Goal: Task Accomplishment & Management: Manage account settings

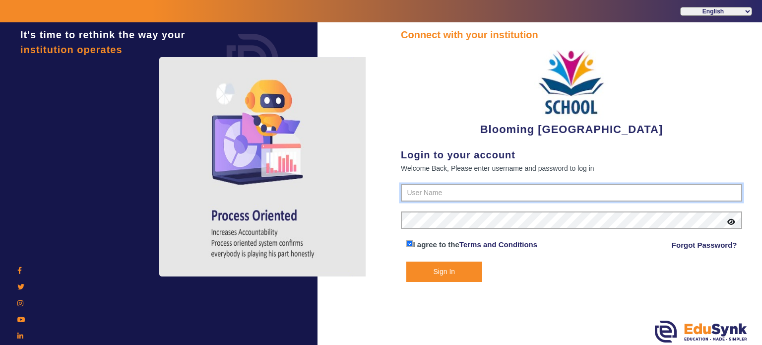
click at [455, 192] on input "text" at bounding box center [571, 193] width 341 height 18
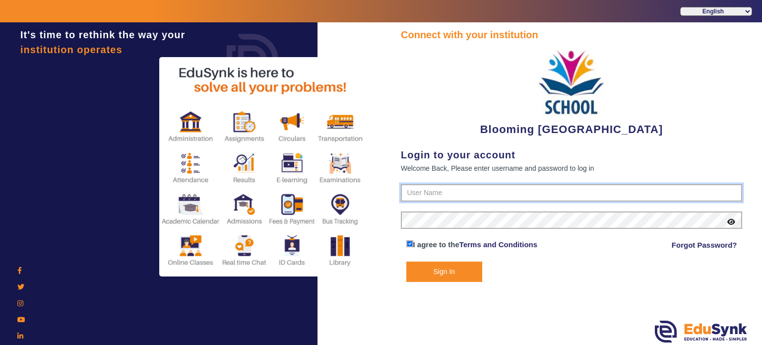
type input "4141419999"
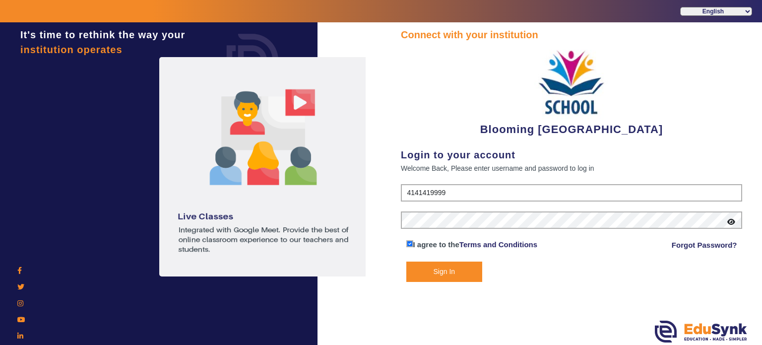
click at [433, 276] on button "Sign In" at bounding box center [444, 271] width 76 height 20
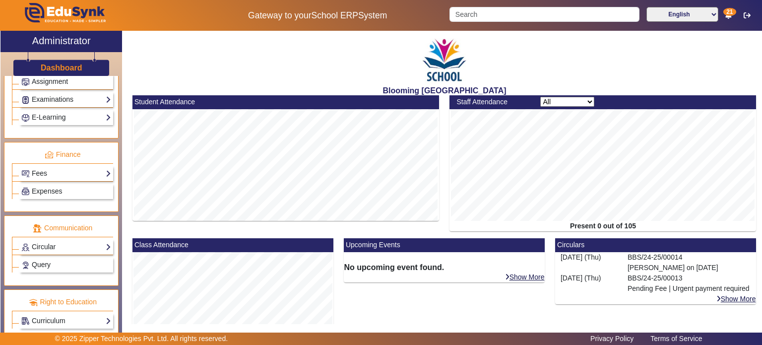
scroll to position [476, 0]
click at [44, 167] on link "Fees" at bounding box center [66, 172] width 90 height 11
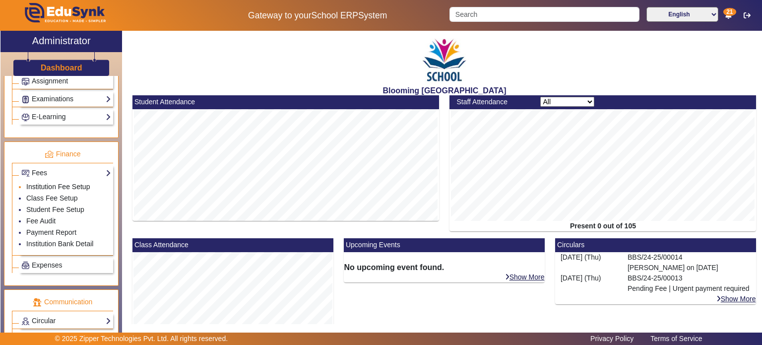
click at [52, 182] on link "Institution Fee Setup" at bounding box center [57, 186] width 63 height 8
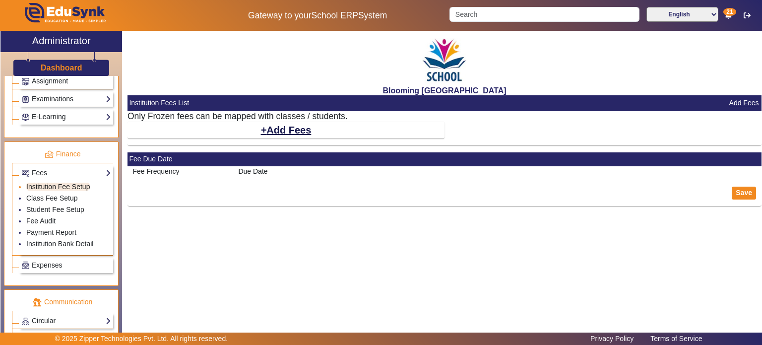
select select "10"
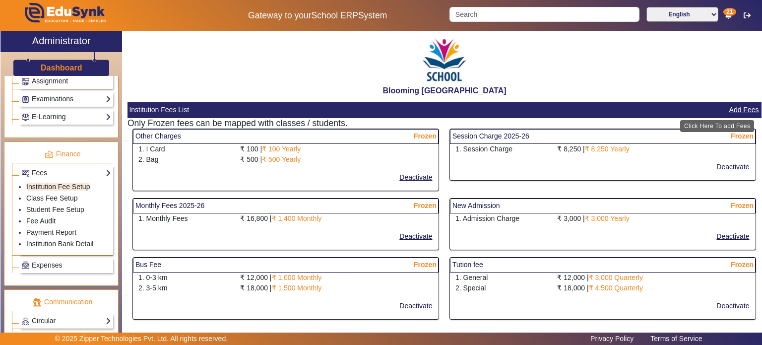
click at [739, 112] on button "Add Fees" at bounding box center [744, 110] width 32 height 12
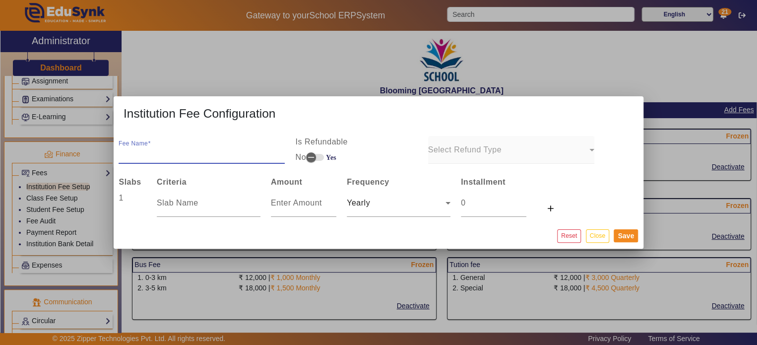
click at [198, 154] on input "Fee Name" at bounding box center [202, 154] width 166 height 12
click at [409, 207] on div "Yearly" at bounding box center [396, 203] width 99 height 12
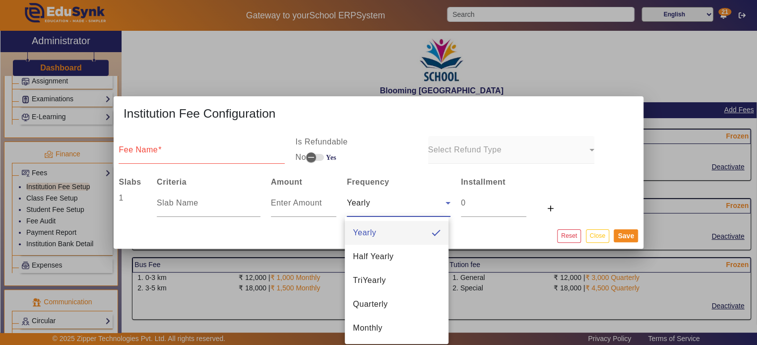
click at [195, 202] on div at bounding box center [378, 172] width 757 height 345
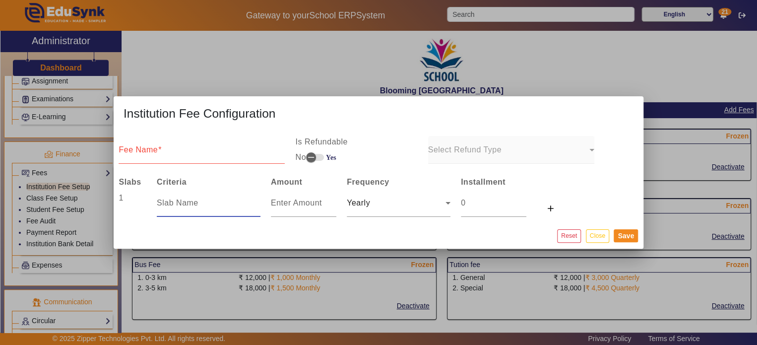
click at [191, 203] on input "text" at bounding box center [209, 203] width 104 height 12
type input "10000"
click at [289, 205] on input "number" at bounding box center [303, 203] width 65 height 12
type input "1"
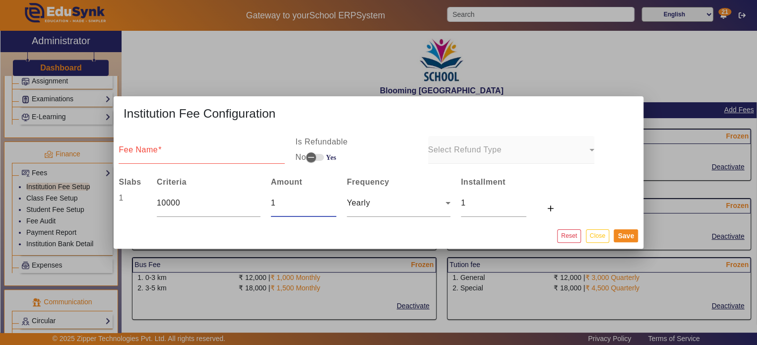
type input "10"
type input "100"
type input "1000"
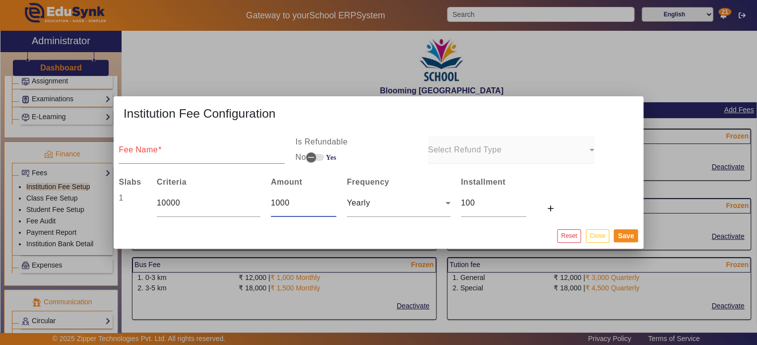
type input "1000"
type input "10000"
click at [387, 209] on div "Yearly" at bounding box center [399, 203] width 104 height 28
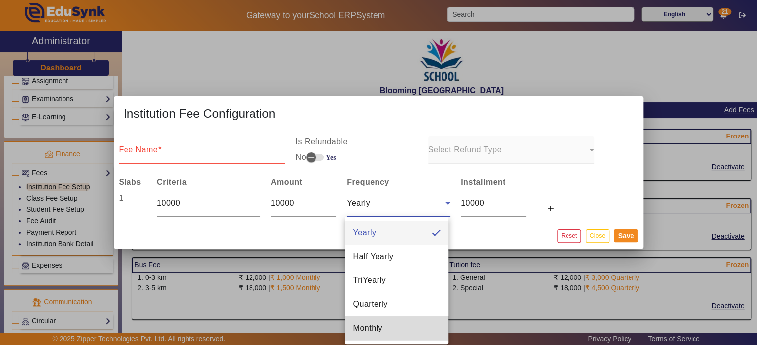
click at [382, 326] on mat-option "Monthly" at bounding box center [397, 328] width 104 height 24
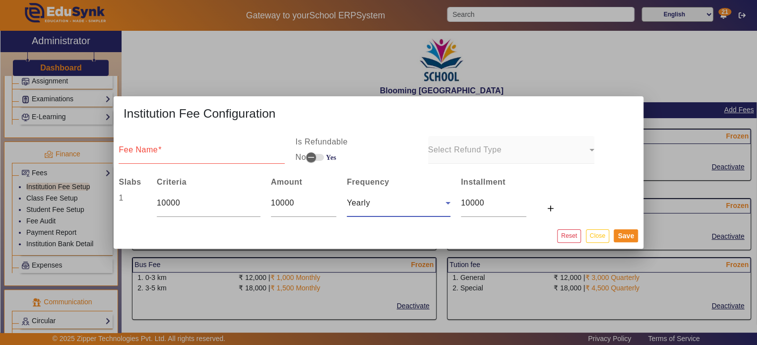
type input "833.3333333333334"
click at [435, 127] on h3 "Institution Fee Configuration" at bounding box center [379, 113] width 530 height 34
click at [600, 238] on button "Close" at bounding box center [597, 235] width 23 height 13
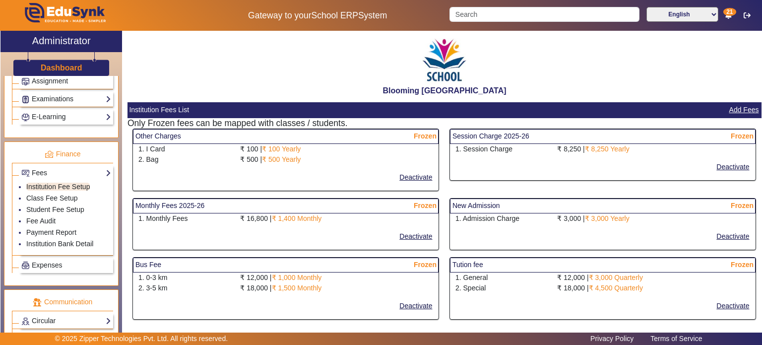
scroll to position [369, 0]
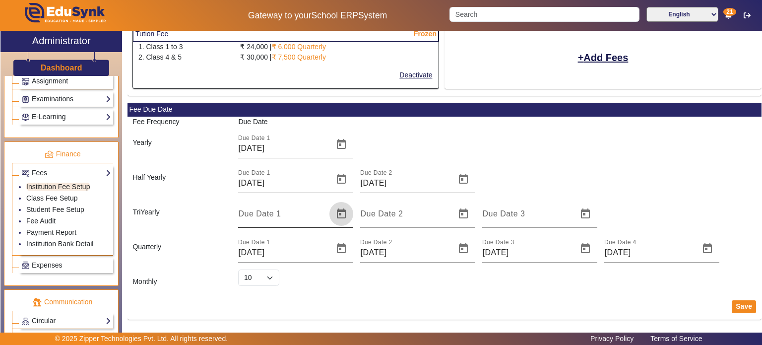
click at [342, 216] on span "Open calendar" at bounding box center [341, 214] width 24 height 24
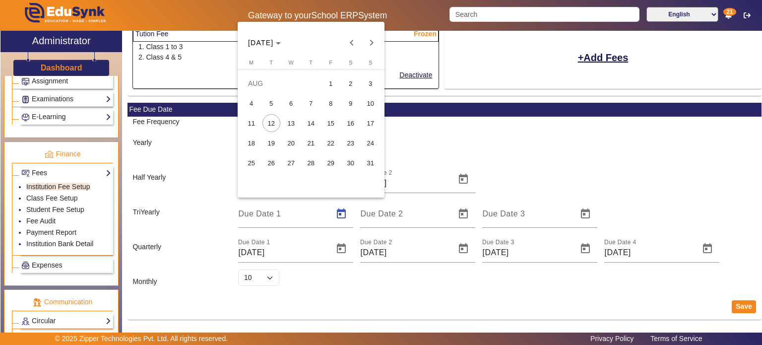
click at [450, 171] on div at bounding box center [381, 172] width 762 height 345
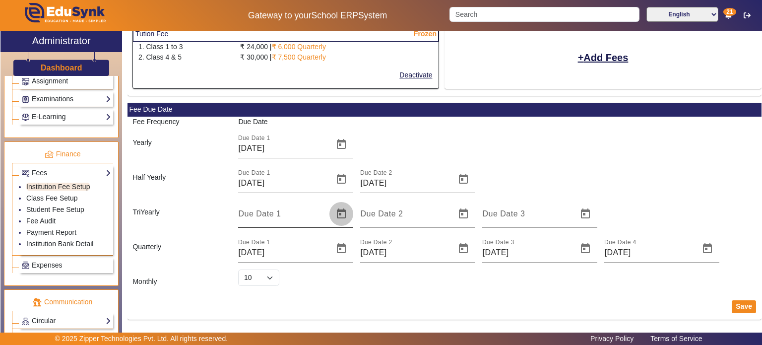
click at [342, 214] on span "Open calendar" at bounding box center [341, 214] width 24 height 24
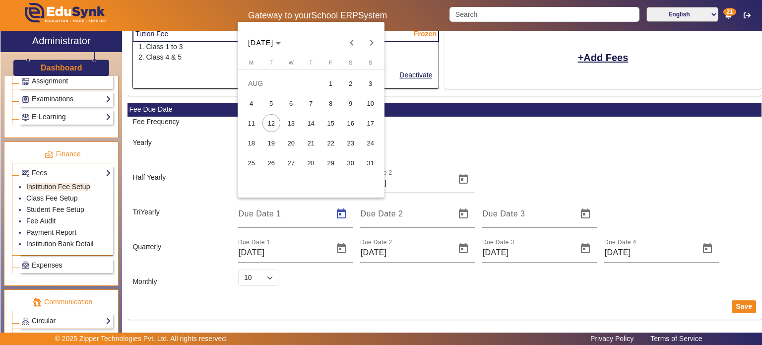
click at [463, 211] on div at bounding box center [381, 172] width 762 height 345
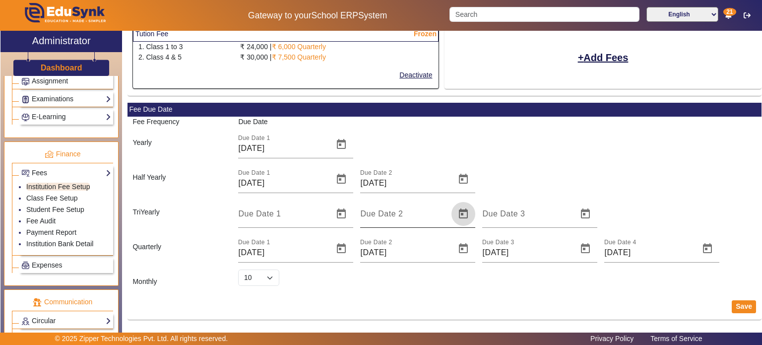
click at [462, 211] on span "Open calendar" at bounding box center [463, 214] width 24 height 24
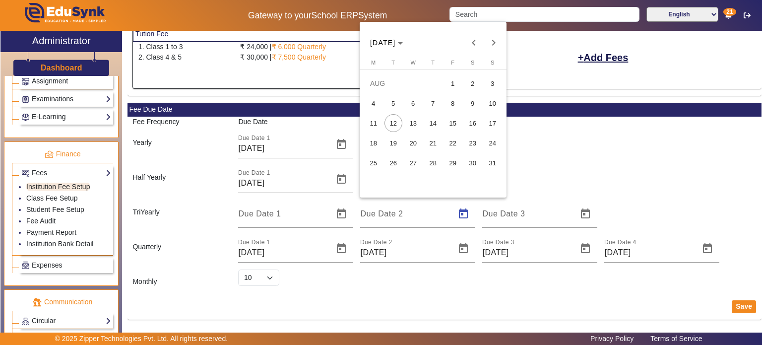
click at [578, 152] on div at bounding box center [381, 172] width 762 height 345
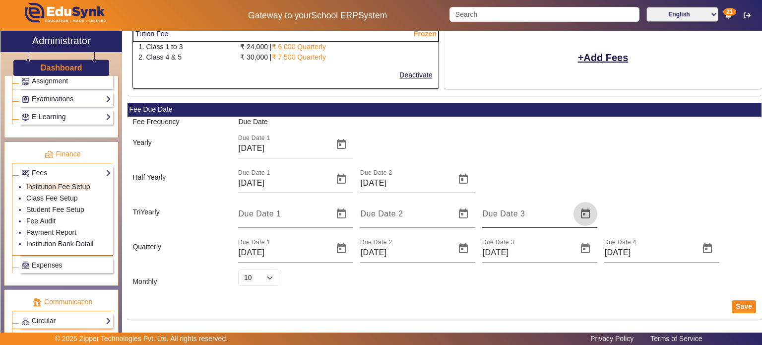
click at [584, 210] on span "Open calendar" at bounding box center [585, 214] width 24 height 24
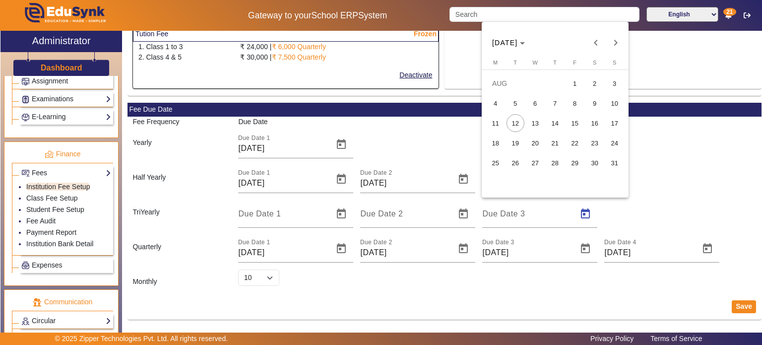
click at [653, 188] on div at bounding box center [381, 172] width 762 height 345
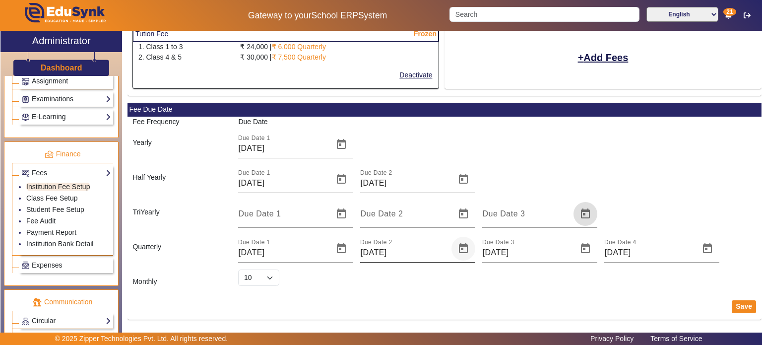
click at [461, 249] on span "Open calendar" at bounding box center [463, 249] width 24 height 24
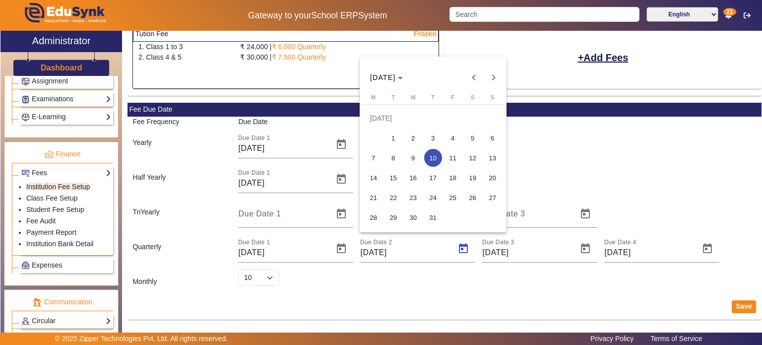
click at [428, 245] on div at bounding box center [381, 172] width 762 height 345
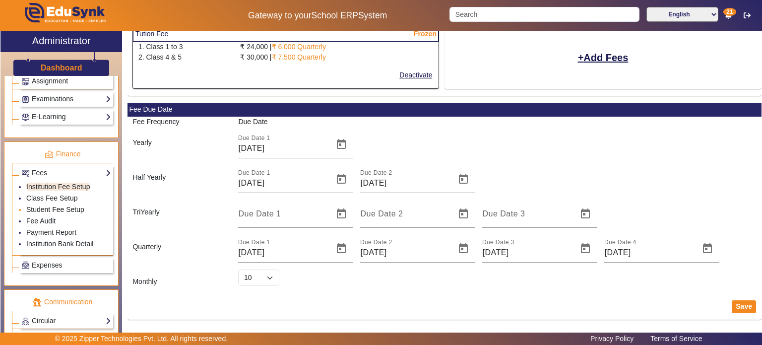
click at [45, 205] on link "Student Fee Setup" at bounding box center [55, 209] width 58 height 8
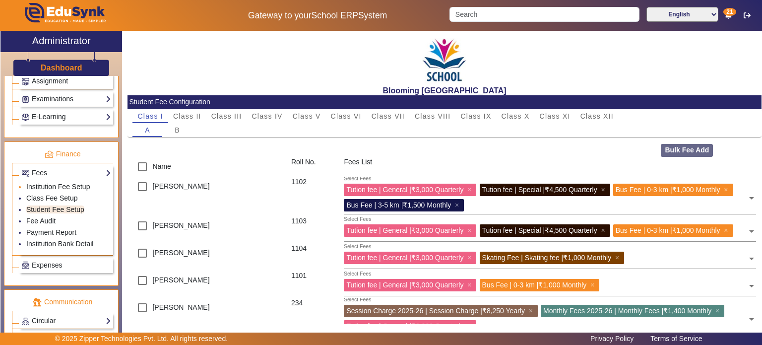
click at [54, 182] on link "Institution Fee Setup" at bounding box center [57, 186] width 63 height 8
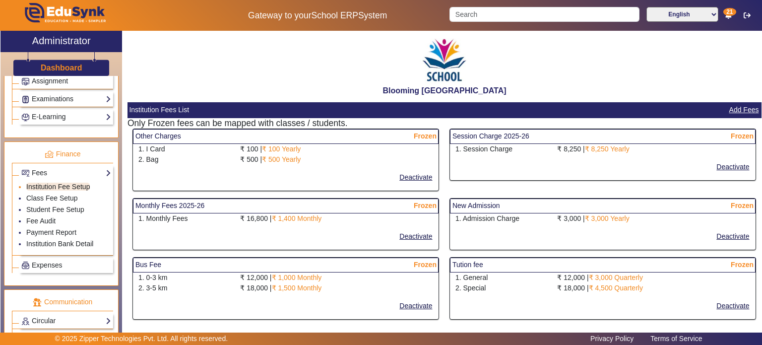
select select "10"
click at [198, 73] on div "Blooming [GEOGRAPHIC_DATA]" at bounding box center [444, 63] width 634 height 64
click at [51, 205] on link "Student Fee Setup" at bounding box center [55, 209] width 58 height 8
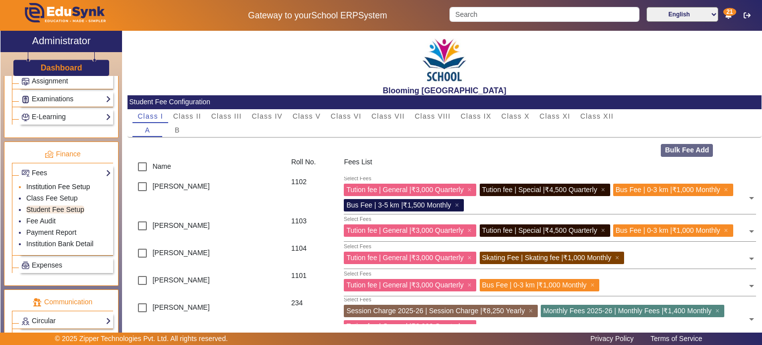
click at [60, 182] on link "Institution Fee Setup" at bounding box center [57, 186] width 63 height 8
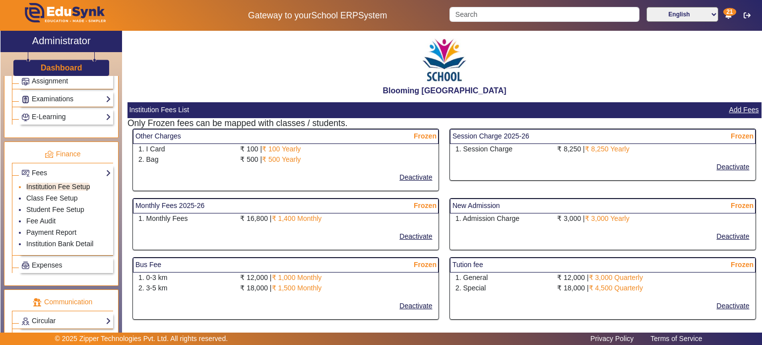
select select "10"
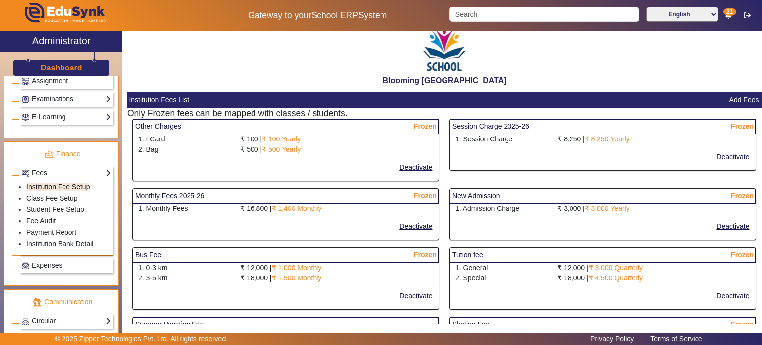
scroll to position [12, 0]
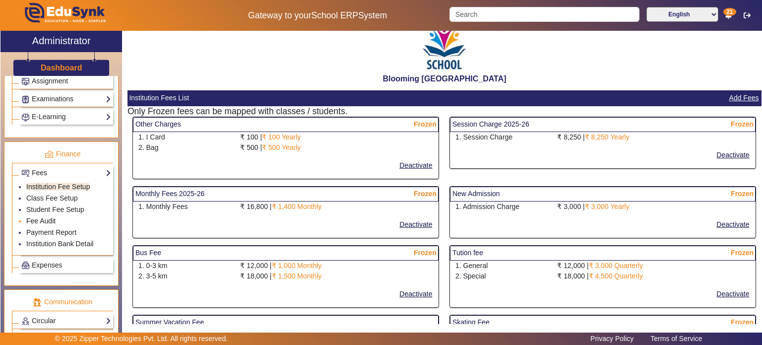
click at [46, 217] on link "Fee Audit" at bounding box center [40, 221] width 29 height 8
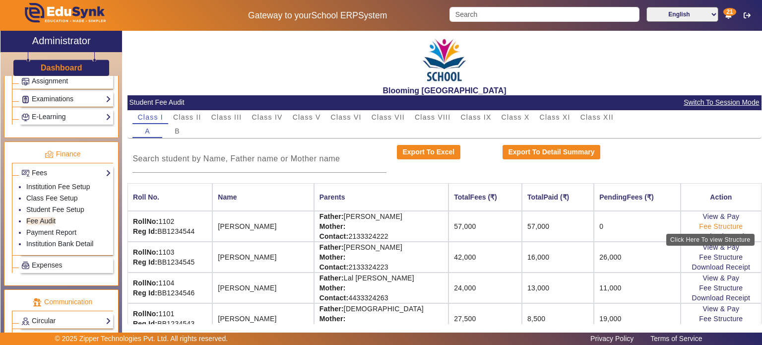
click at [701, 225] on link "Fee Structure" at bounding box center [721, 226] width 44 height 8
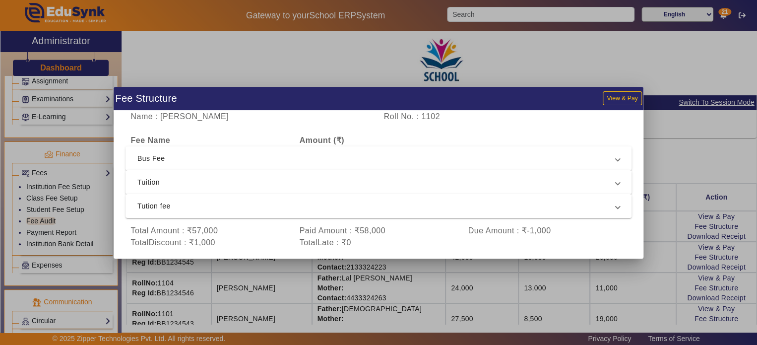
click at [414, 157] on span "Bus Fee" at bounding box center [376, 158] width 478 height 12
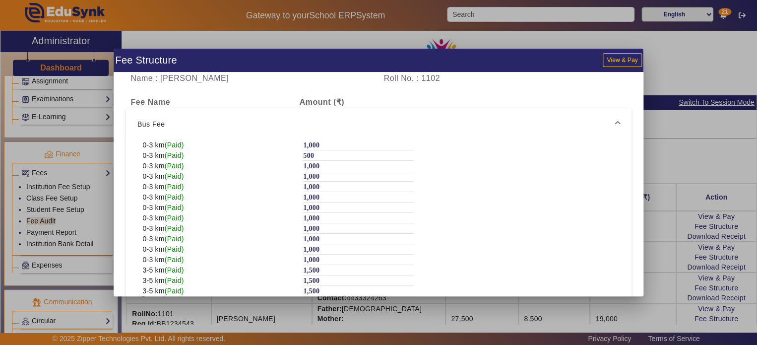
click at [275, 123] on span "Bus Fee" at bounding box center [376, 124] width 478 height 12
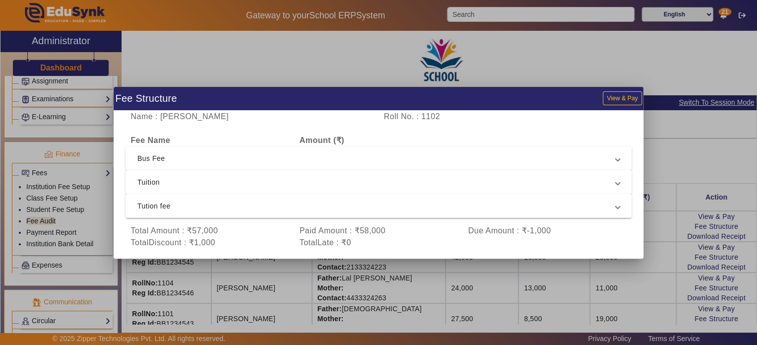
click at [238, 180] on span "Tuition" at bounding box center [376, 182] width 478 height 12
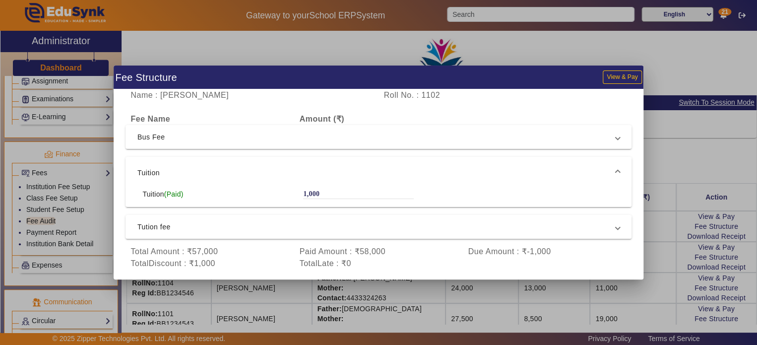
click at [251, 177] on span "Tuition" at bounding box center [376, 173] width 478 height 12
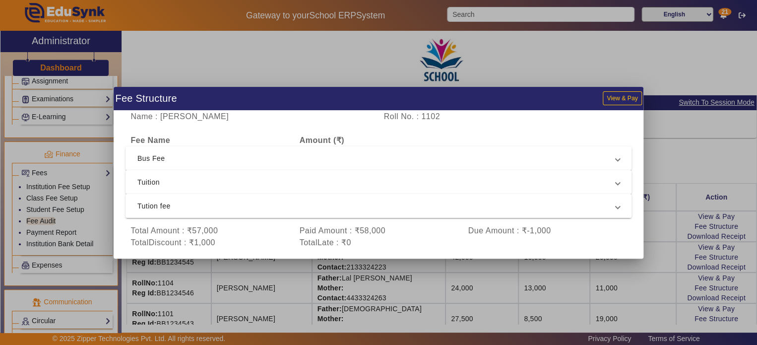
click at [256, 203] on span "Tution fee" at bounding box center [376, 206] width 478 height 12
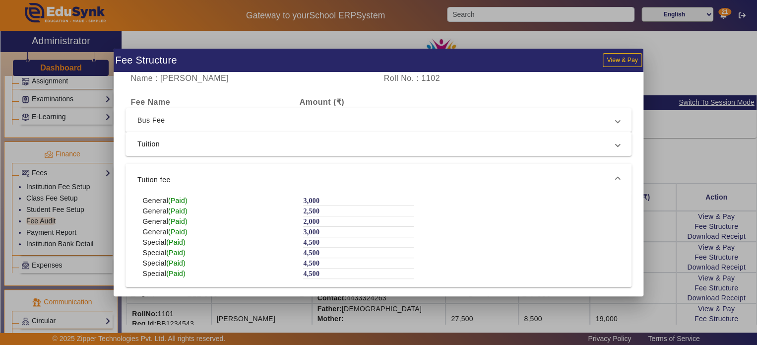
click at [210, 173] on mat-expansion-panel-header "Tution fee" at bounding box center [378, 180] width 506 height 32
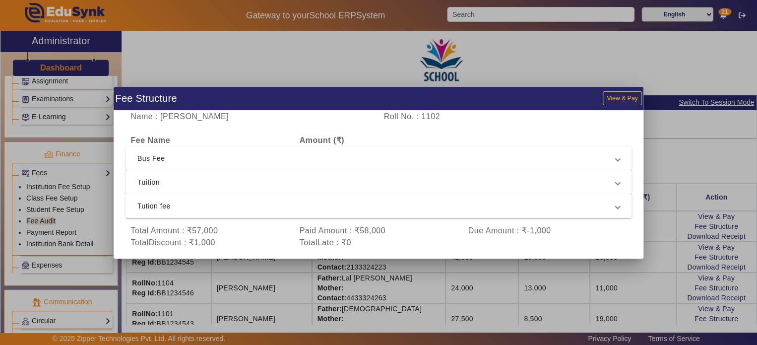
click at [192, 194] on mat-expansion-panel-header "Tution fee" at bounding box center [378, 206] width 506 height 24
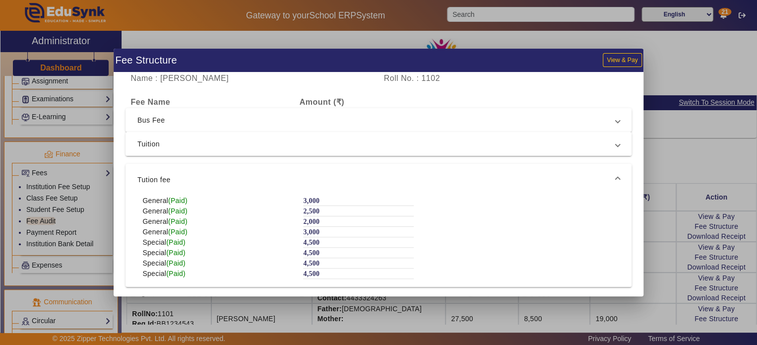
click at [226, 138] on span "Tuition" at bounding box center [376, 144] width 478 height 12
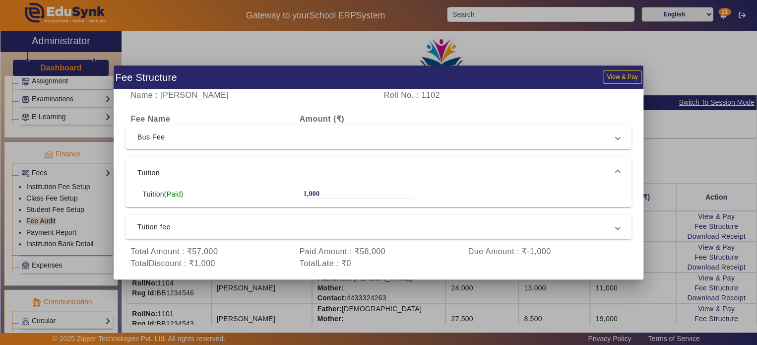
click at [223, 167] on span "Tuition" at bounding box center [376, 173] width 478 height 12
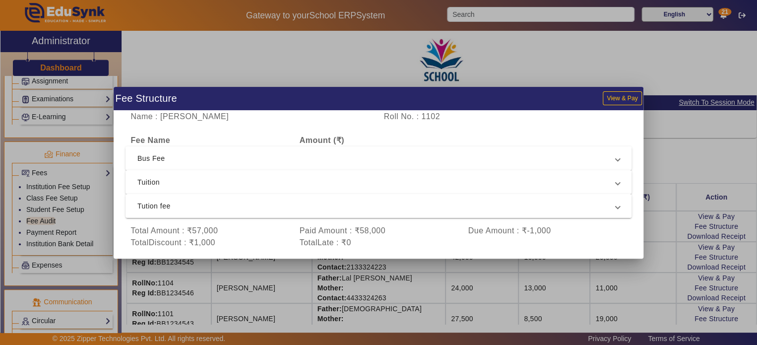
click at [246, 155] on span "Bus Fee" at bounding box center [376, 158] width 478 height 12
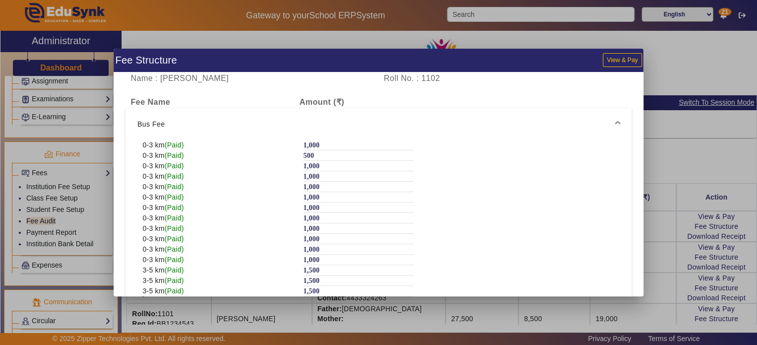
click at [224, 124] on span "Bus Fee" at bounding box center [376, 124] width 478 height 12
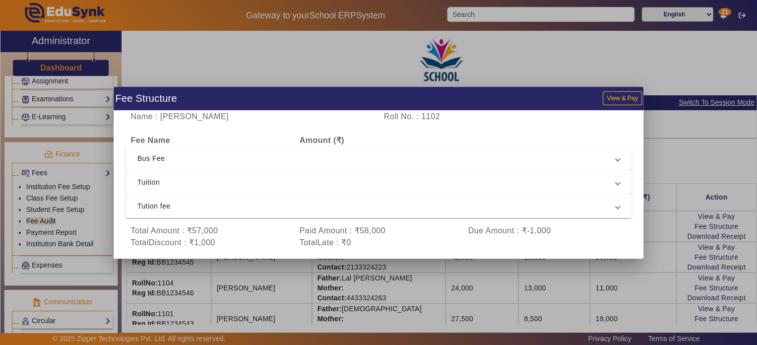
click at [165, 45] on div at bounding box center [378, 172] width 757 height 345
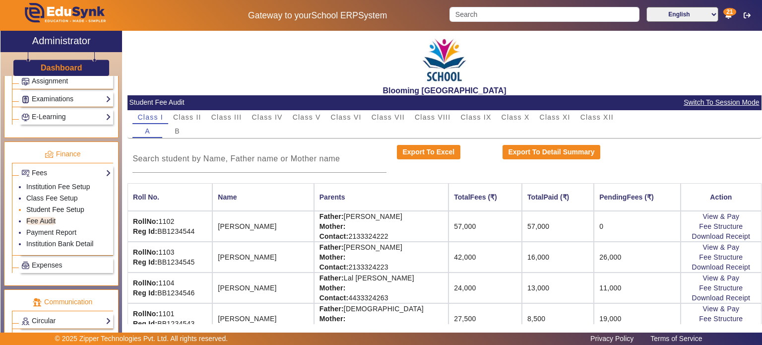
click at [56, 205] on link "Student Fee Setup" at bounding box center [55, 209] width 58 height 8
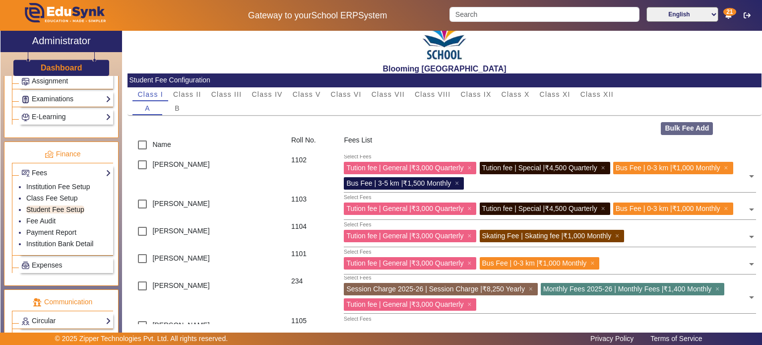
scroll to position [22, 0]
click at [48, 182] on link "Institution Fee Setup" at bounding box center [57, 186] width 63 height 8
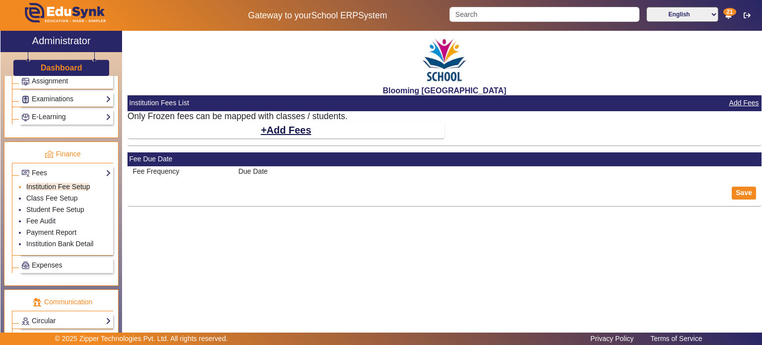
select select "10"
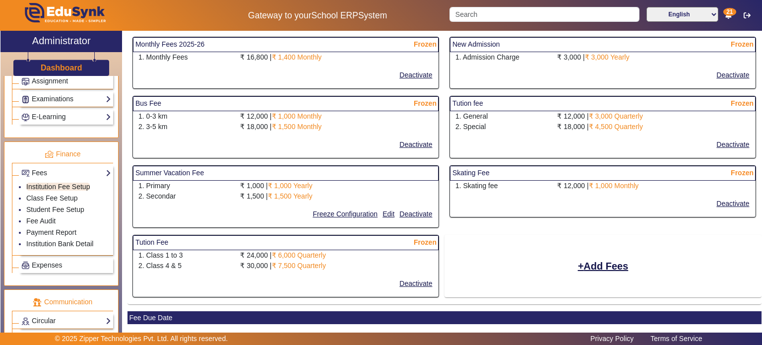
scroll to position [162, 0]
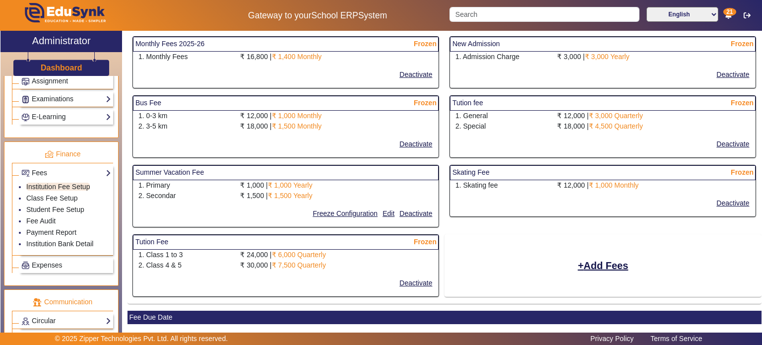
click at [441, 234] on div "Tution Fee Frozen 1. Class 1 to 3 ₹ 24,000 | ₹ 6,000 Quarterly 2. Class 4 & 5 ₹…" at bounding box center [285, 268] width 317 height 69
